Goal: Information Seeking & Learning: Learn about a topic

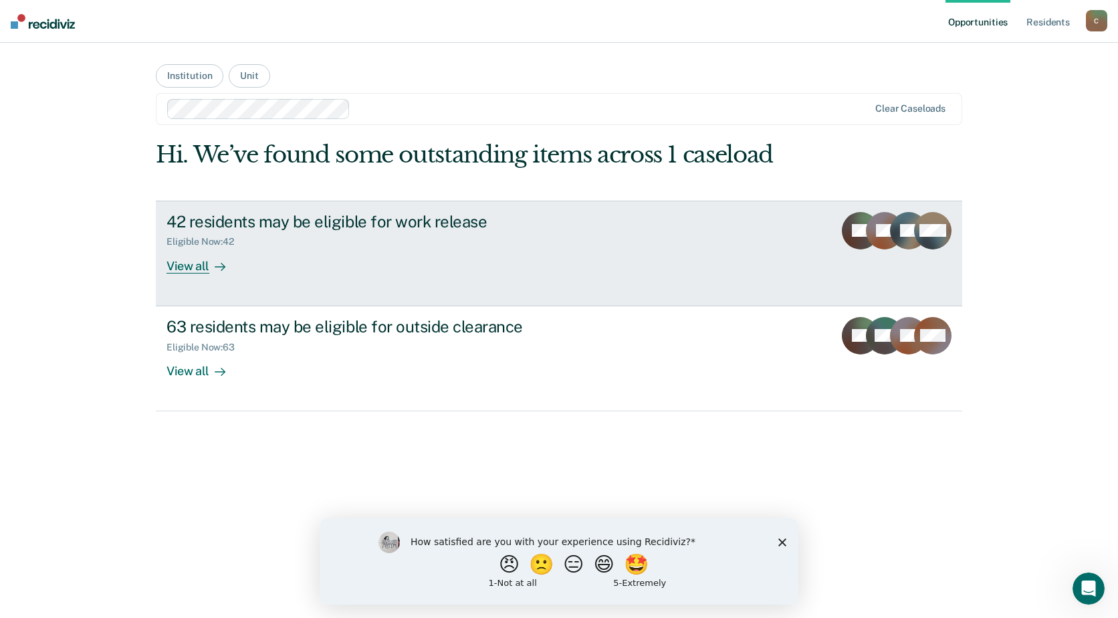
click at [292, 246] on div "Eligible Now : 42" at bounding box center [400, 239] width 469 height 17
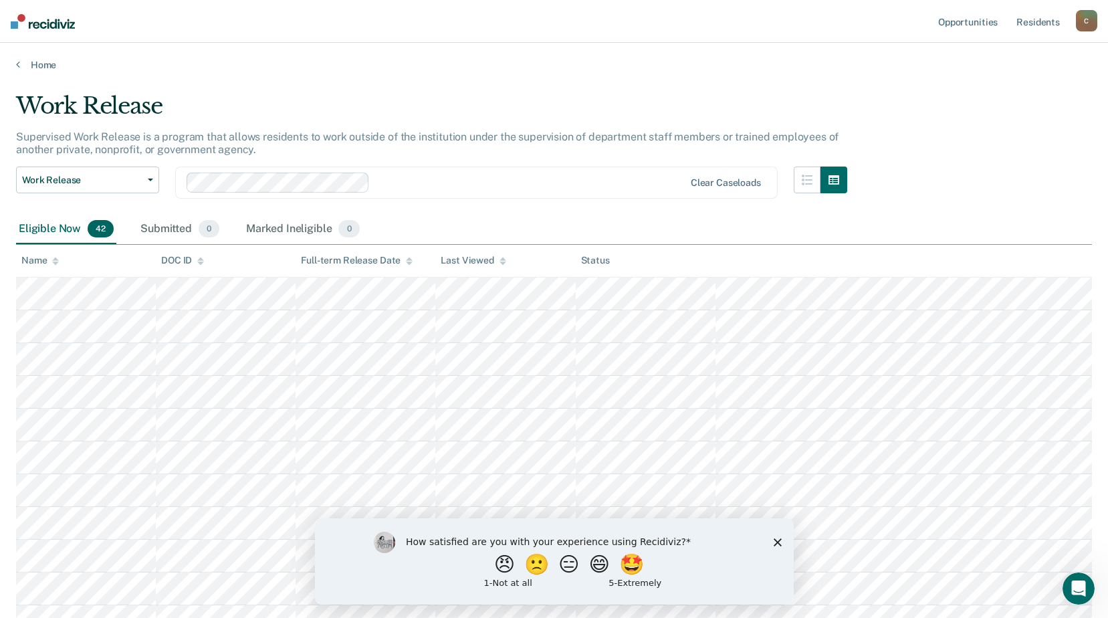
click at [776, 540] on polygon "Close survey" at bounding box center [777, 542] width 8 height 8
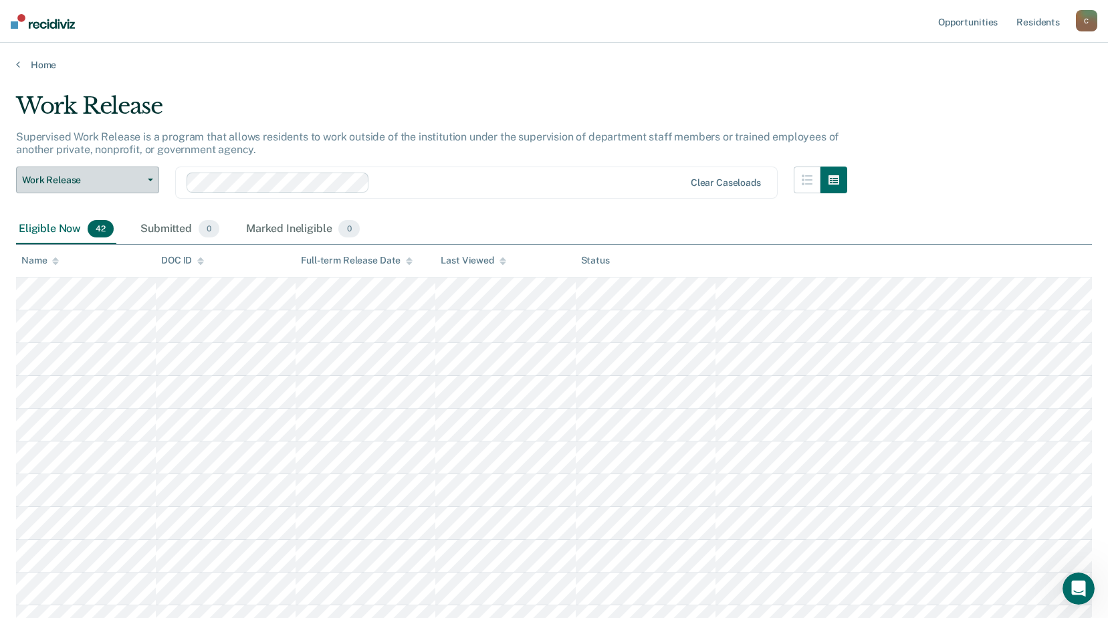
click at [154, 181] on button "Work Release" at bounding box center [87, 179] width 143 height 27
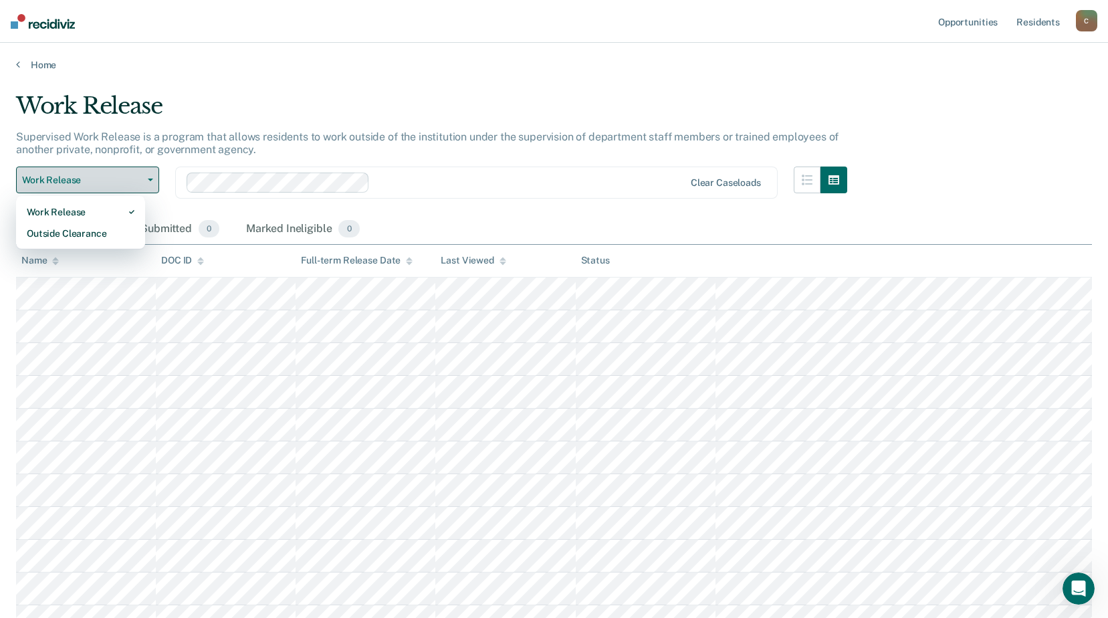
click at [154, 181] on button "Work Release" at bounding box center [87, 179] width 143 height 27
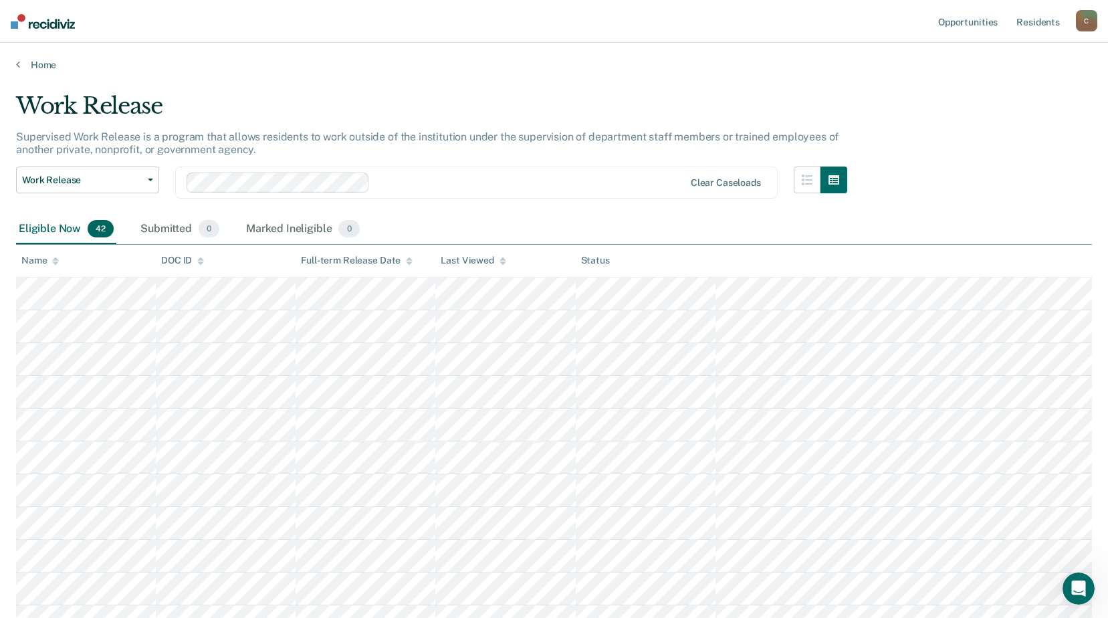
click at [496, 183] on div at bounding box center [529, 182] width 309 height 15
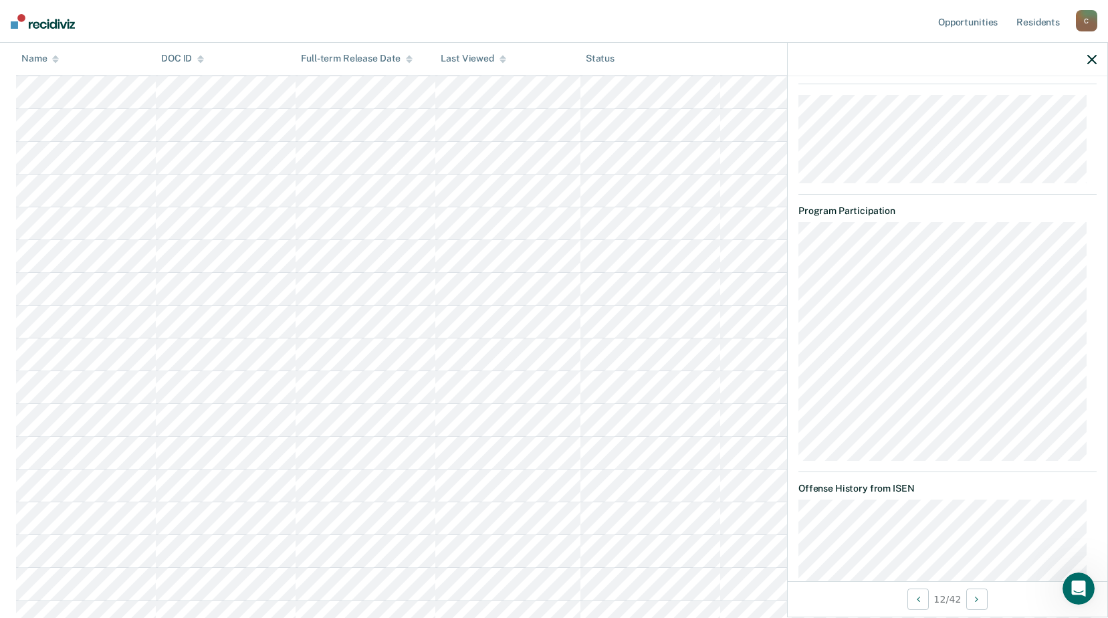
scroll to position [2067, 0]
